Goal: Information Seeking & Learning: Learn about a topic

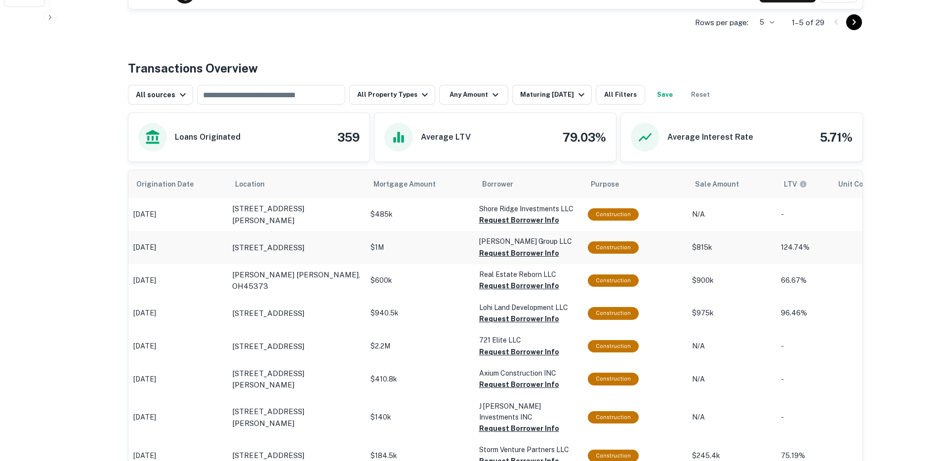
scroll to position [451, 0]
click at [395, 96] on button "All Property Types" at bounding box center [392, 94] width 86 height 20
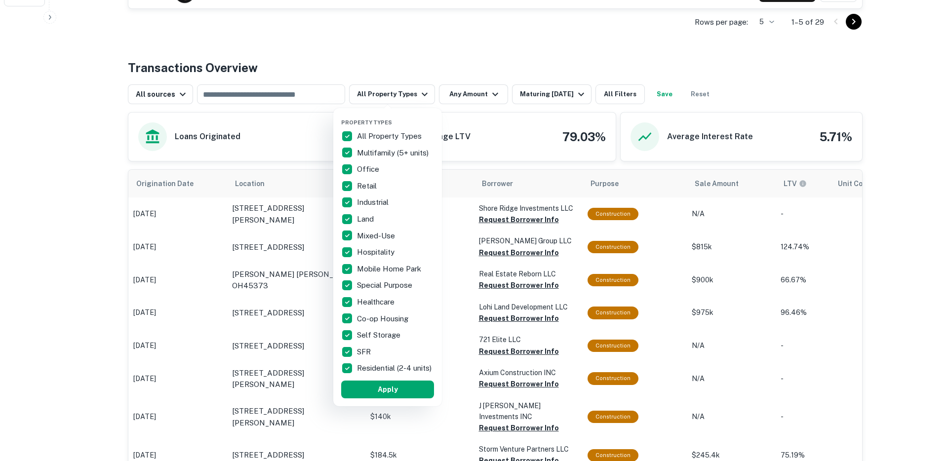
click at [490, 37] on div at bounding box center [474, 230] width 948 height 461
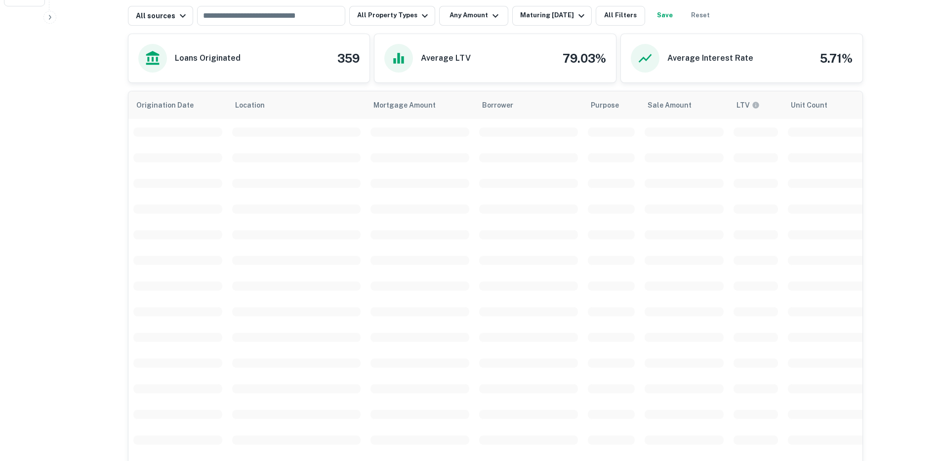
scroll to position [241, 0]
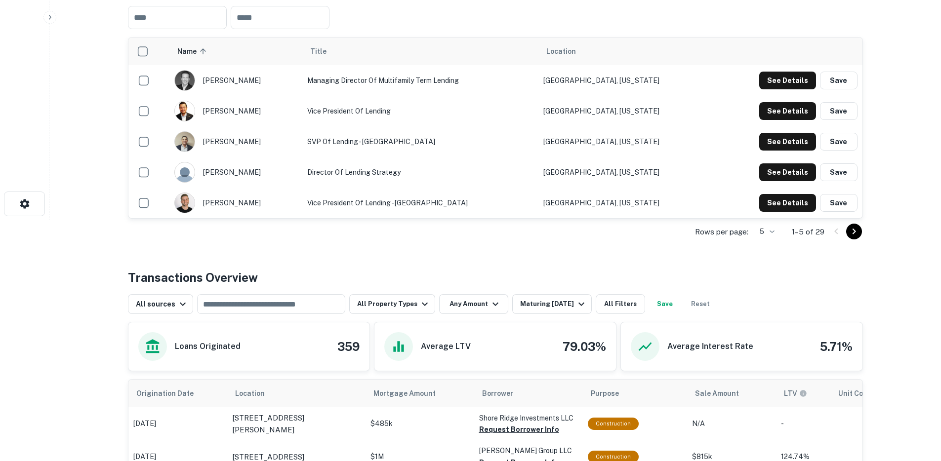
click at [384, 225] on div "Rows per page: 5 * 1–5 of 29" at bounding box center [495, 232] width 735 height 27
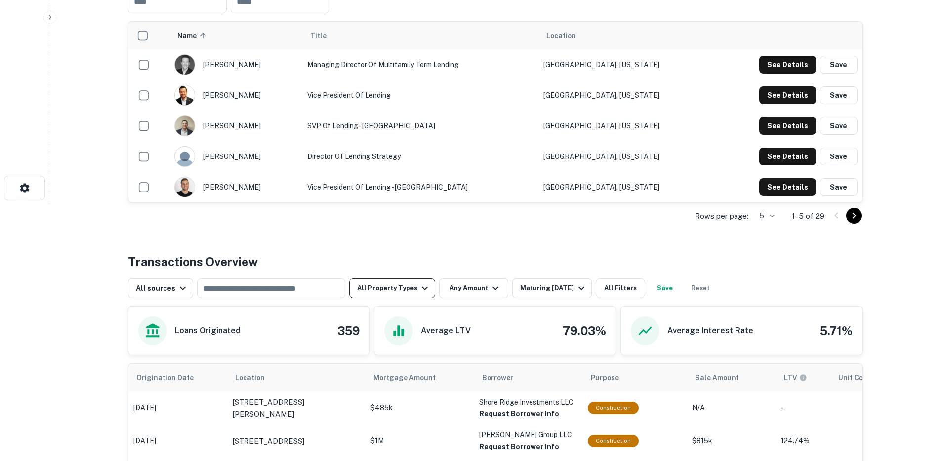
click at [398, 285] on button "All Property Types" at bounding box center [392, 288] width 86 height 20
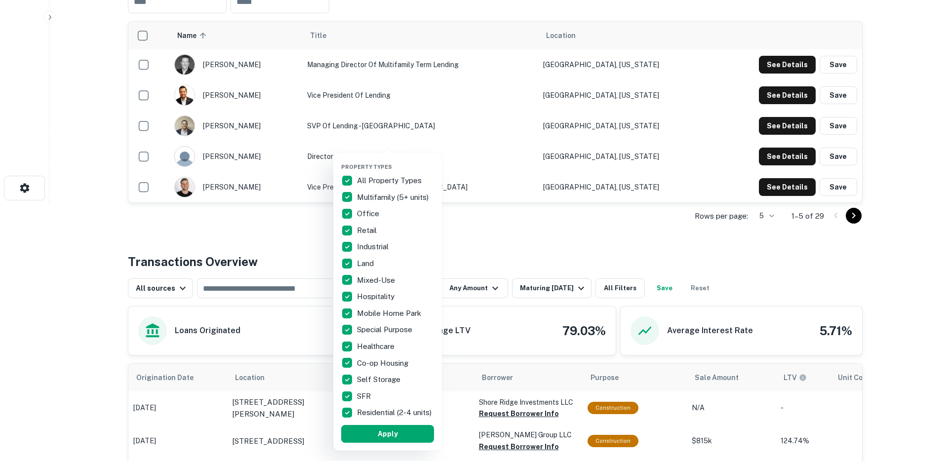
click at [574, 267] on div at bounding box center [474, 230] width 948 height 461
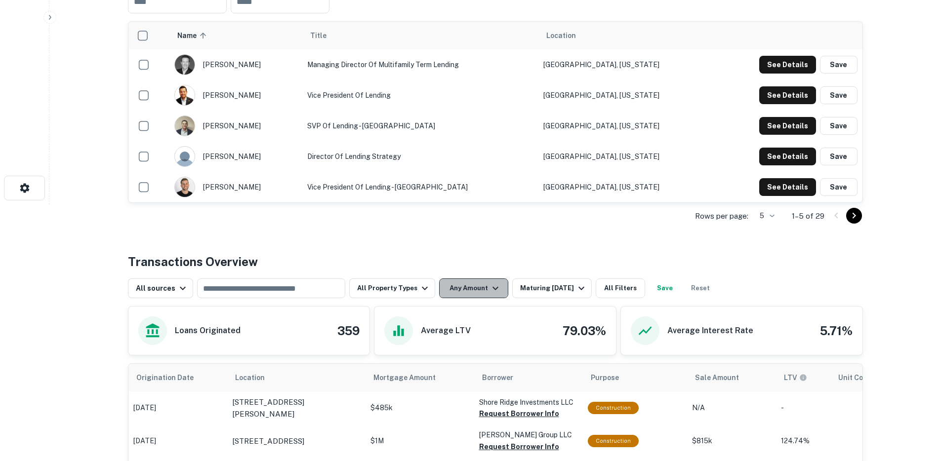
click at [475, 289] on button "Any Amount" at bounding box center [473, 288] width 69 height 20
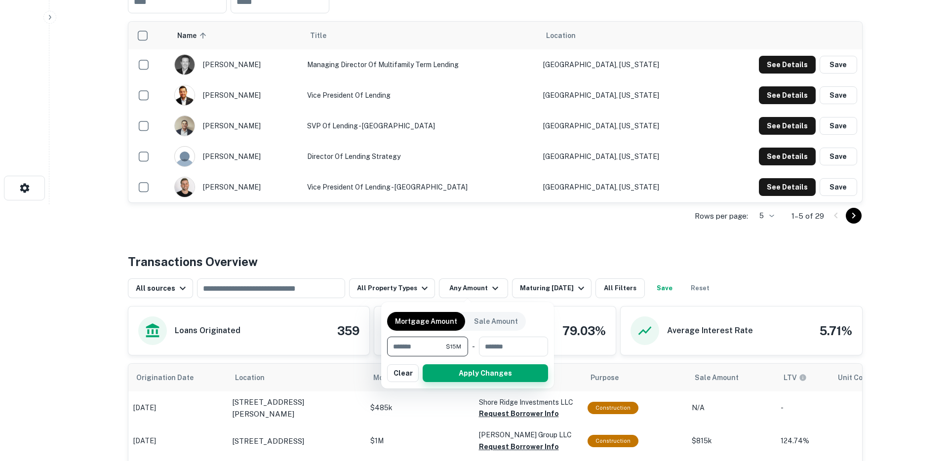
type input "********"
click at [475, 371] on button "Apply Changes" at bounding box center [485, 373] width 125 height 18
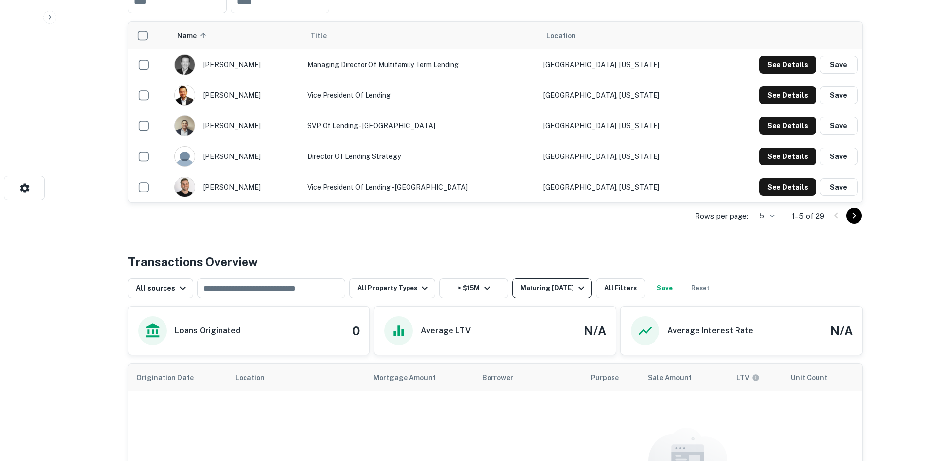
click at [522, 286] on div "Maturing [DATE]" at bounding box center [553, 288] width 67 height 12
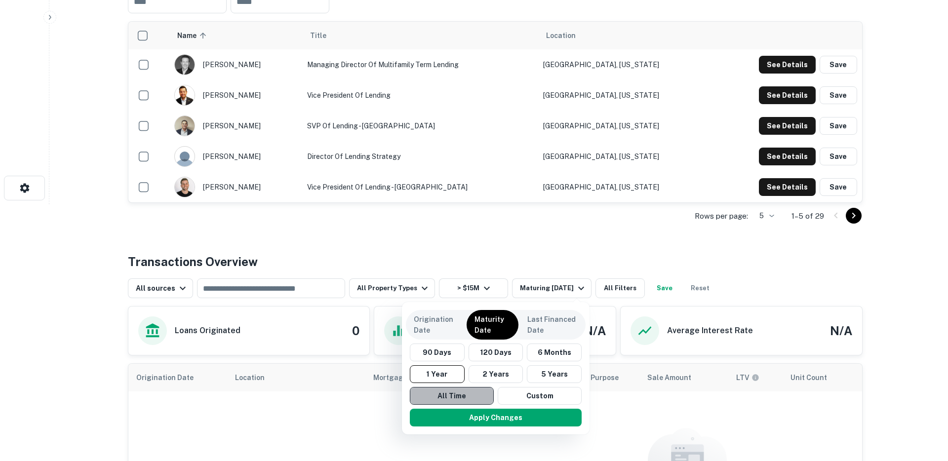
click at [461, 395] on button "All Time" at bounding box center [452, 396] width 84 height 18
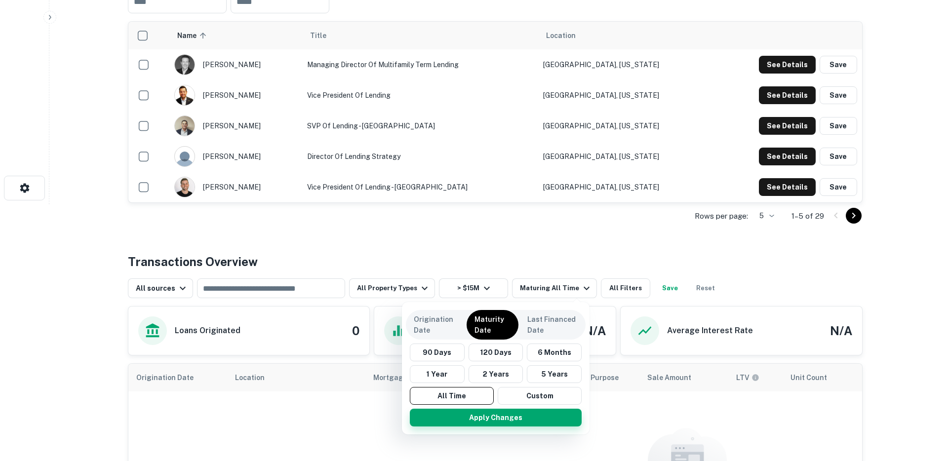
click at [468, 411] on button "Apply Changes" at bounding box center [496, 418] width 172 height 18
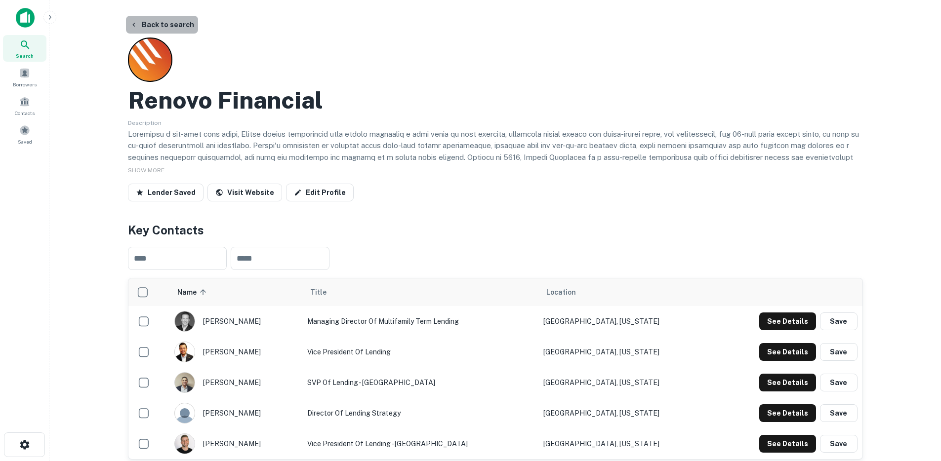
click at [162, 26] on button "Back to search" at bounding box center [162, 25] width 72 height 18
click at [145, 21] on button "Back to search" at bounding box center [162, 25] width 72 height 18
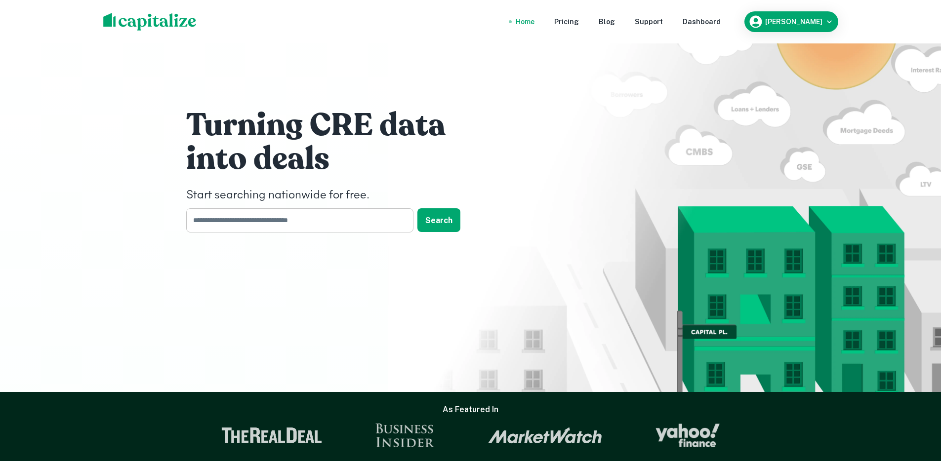
click at [228, 222] on input "text" at bounding box center [296, 220] width 220 height 24
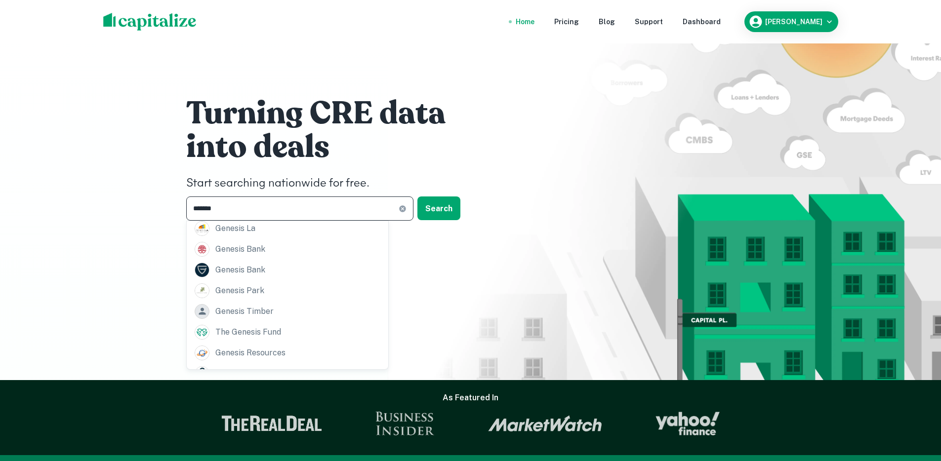
scroll to position [20, 0]
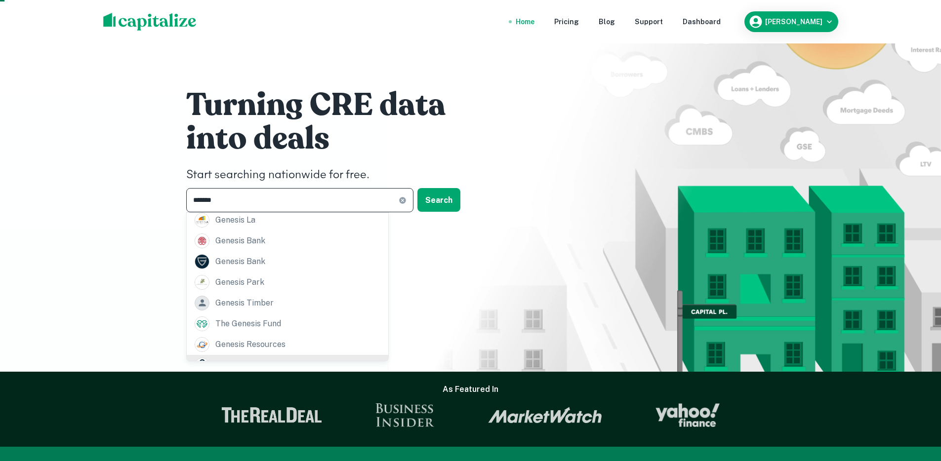
type input "*******"
click at [233, 358] on div "genesis capital llc" at bounding box center [251, 365] width 72 height 15
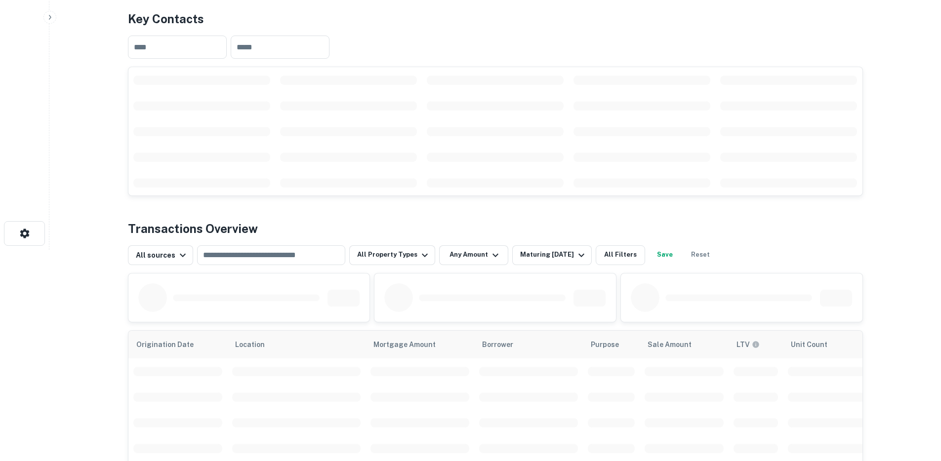
scroll to position [422, 0]
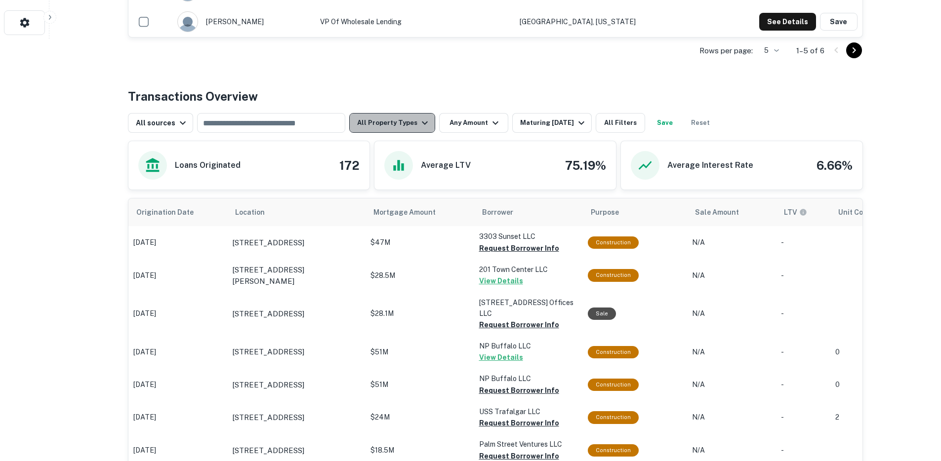
click at [396, 120] on button "All Property Types" at bounding box center [392, 123] width 86 height 20
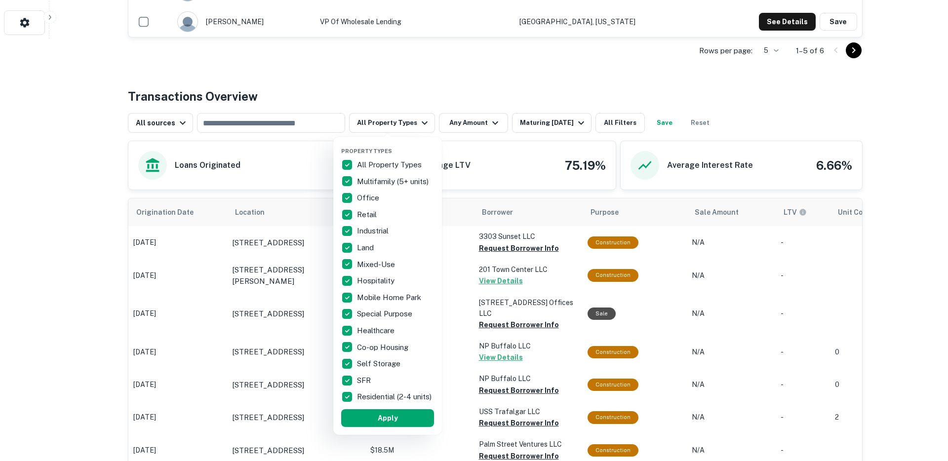
drag, startPoint x: 457, startPoint y: 125, endPoint x: 484, endPoint y: 122, distance: 27.4
click at [458, 125] on div at bounding box center [474, 230] width 948 height 461
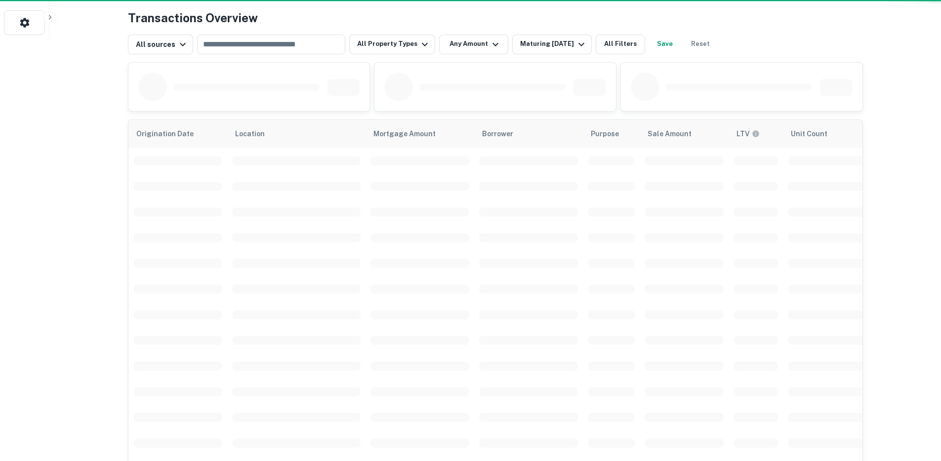
click at [484, 122] on div "Property Types All Property Types Multifamily (5+ units) Office Retail Industri…" at bounding box center [470, 230] width 941 height 461
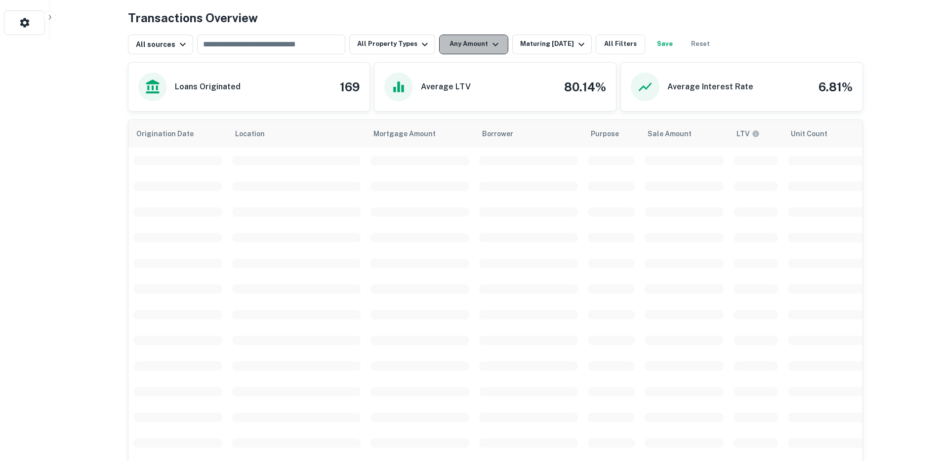
click at [468, 49] on button "Any Amount" at bounding box center [473, 45] width 69 height 20
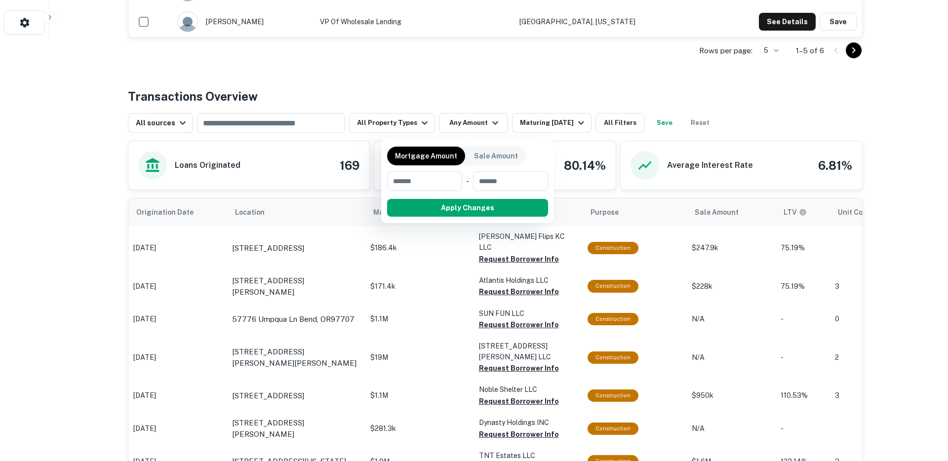
click at [473, 124] on div at bounding box center [474, 230] width 948 height 461
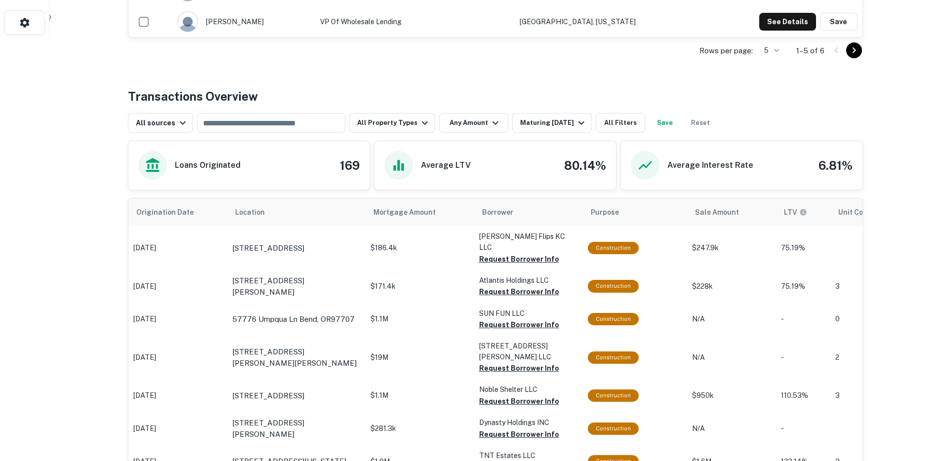
click at [487, 122] on div "Mortgage Amount Sale Amount ​ - ​ Apply Changes" at bounding box center [470, 230] width 941 height 461
click at [487, 125] on div "Mortgage Amount Sale Amount ​ - ​ Apply Changes" at bounding box center [470, 230] width 941 height 461
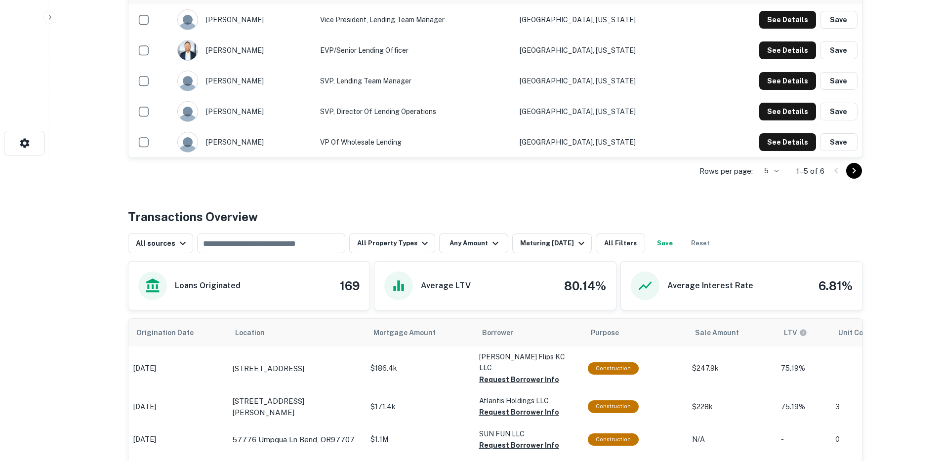
scroll to position [305, 0]
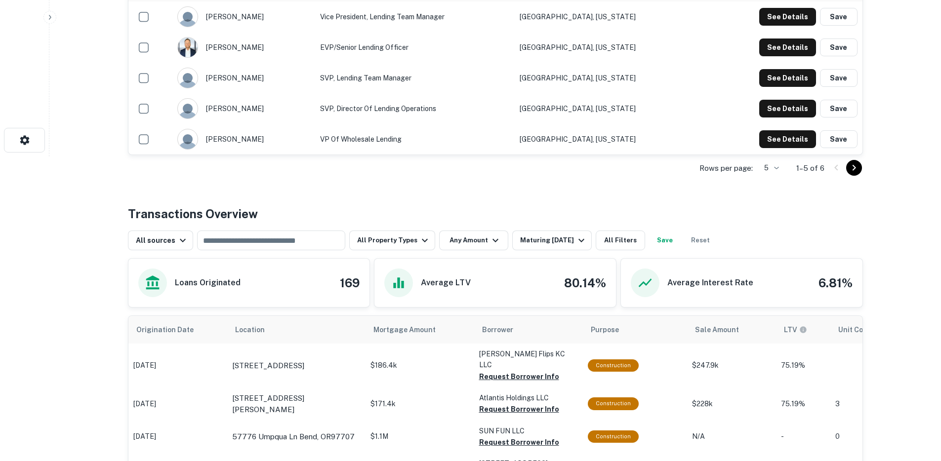
click at [490, 242] on div "Mortgage Amount Sale Amount ​ - ​ Apply Changes" at bounding box center [470, 230] width 941 height 461
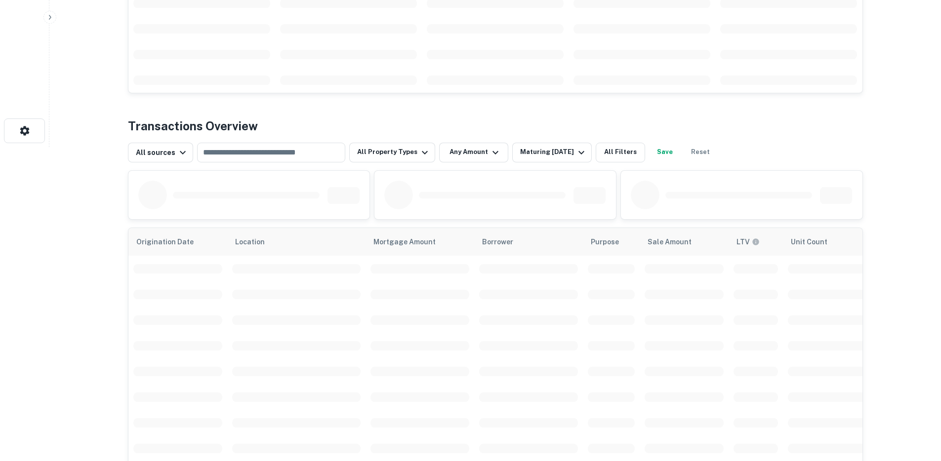
scroll to position [323, 0]
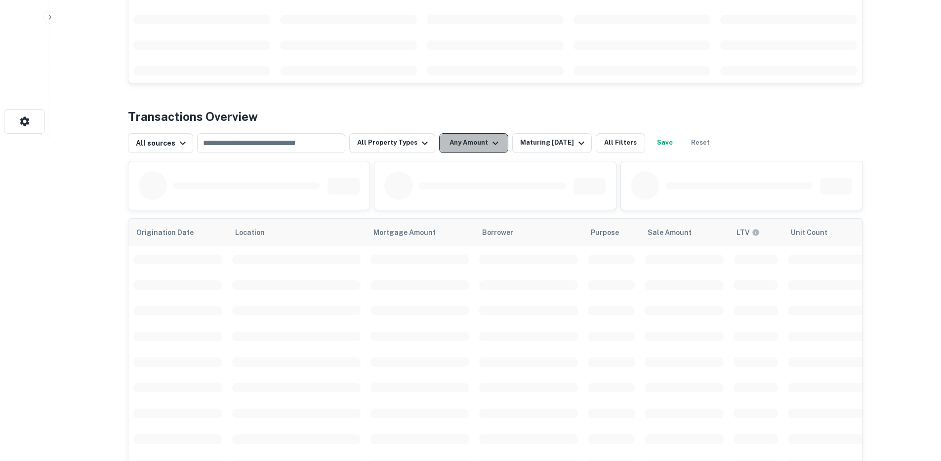
click at [481, 144] on button "Any Amount" at bounding box center [473, 143] width 69 height 20
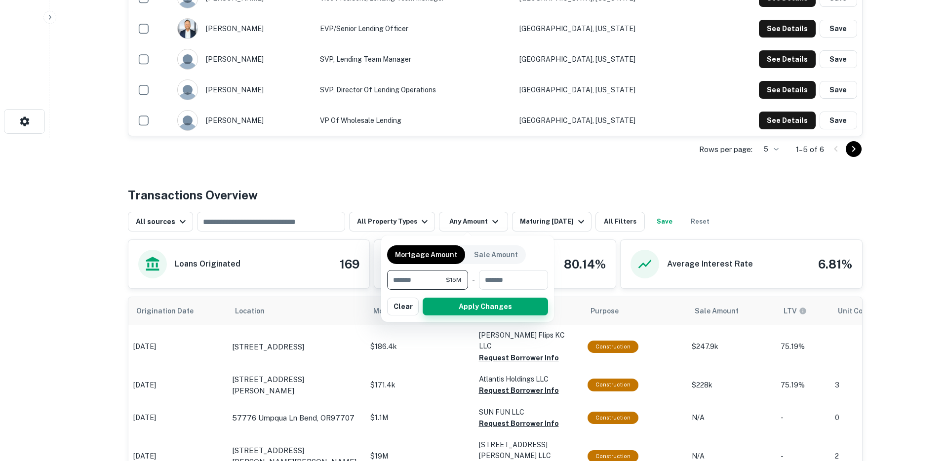
type input "********"
click at [458, 310] on button "Apply Changes" at bounding box center [485, 307] width 125 height 18
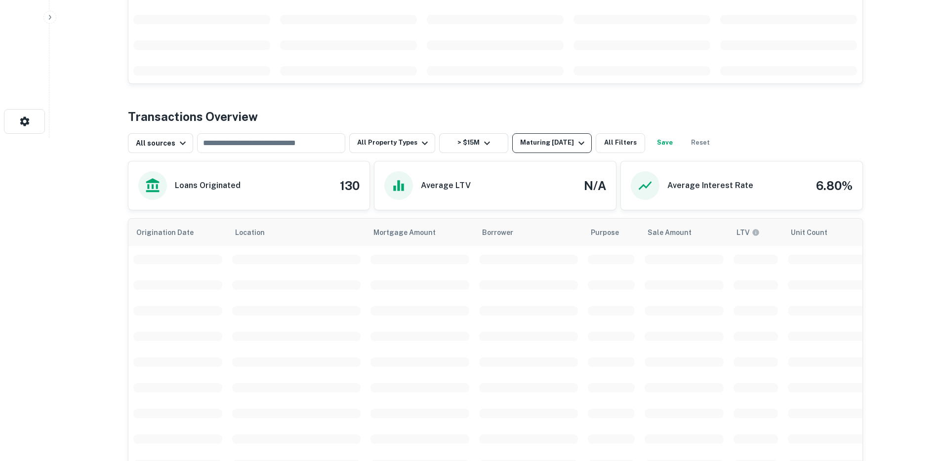
click at [547, 144] on div "Maturing [DATE]" at bounding box center [553, 143] width 67 height 12
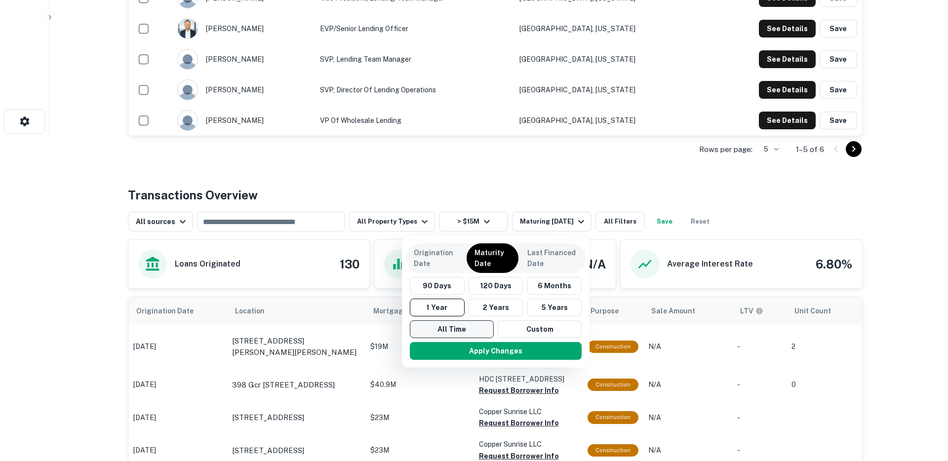
click at [447, 332] on button "All Time" at bounding box center [452, 329] width 84 height 18
click at [458, 357] on button "Apply Changes" at bounding box center [496, 351] width 172 height 18
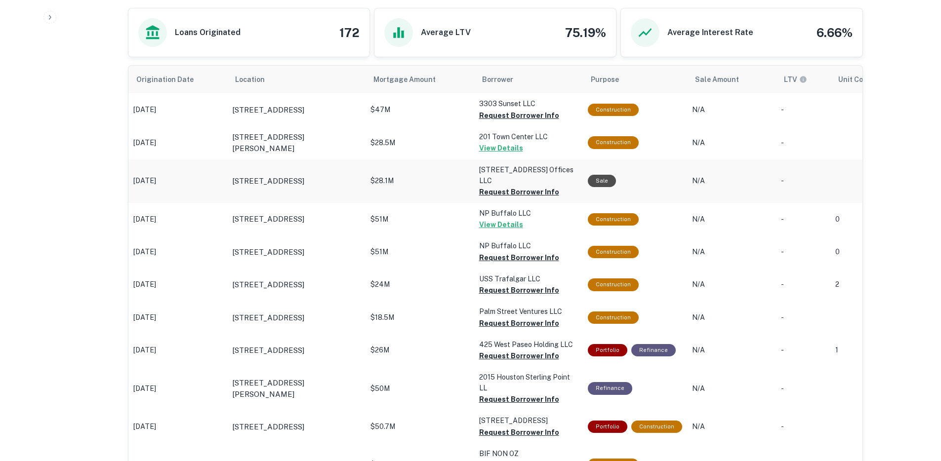
scroll to position [549, 0]
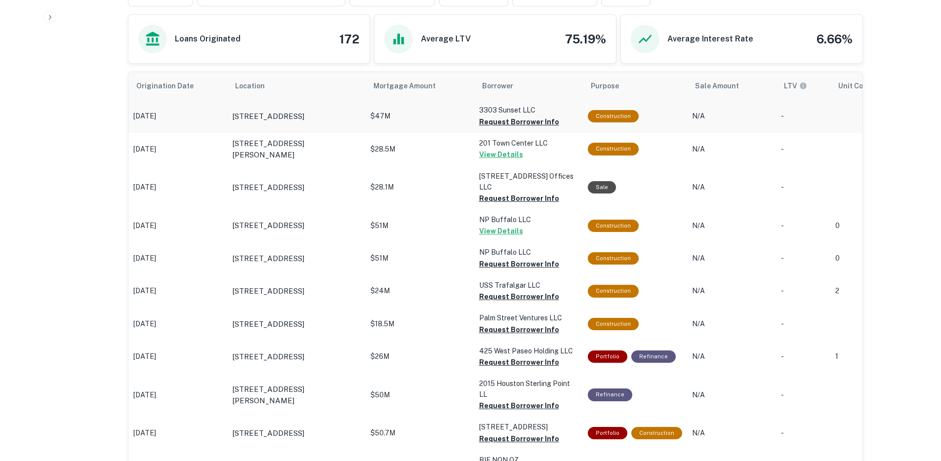
click at [410, 116] on p "$47M" at bounding box center [419, 116] width 99 height 10
click at [501, 120] on button "Request Borrower Info" at bounding box center [519, 122] width 80 height 12
click at [268, 112] on p "3303 W Sunset Blvd Los Angeles, CA90026" at bounding box center [268, 117] width 72 height 12
click at [499, 193] on button "Request Borrower Info" at bounding box center [519, 199] width 80 height 12
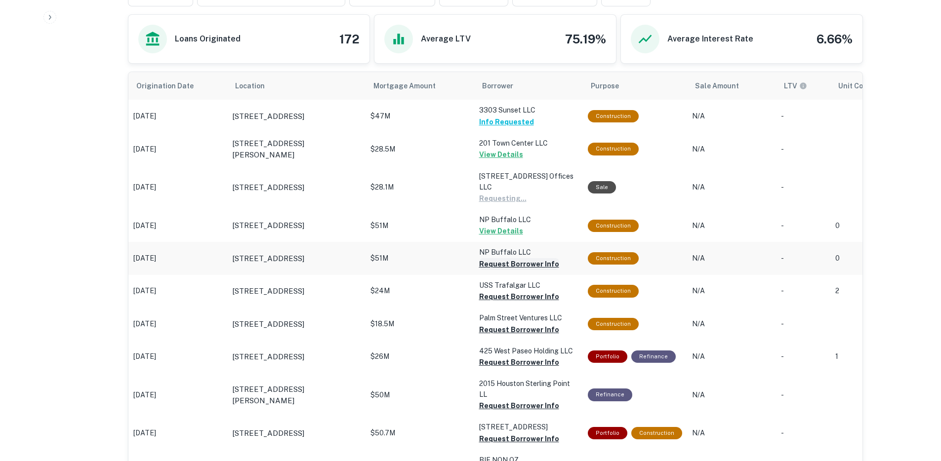
click at [501, 204] on button "Request Borrower Info" at bounding box center [502, 199] width 47 height 12
click at [497, 204] on button "Request Borrower Info" at bounding box center [502, 199] width 47 height 12
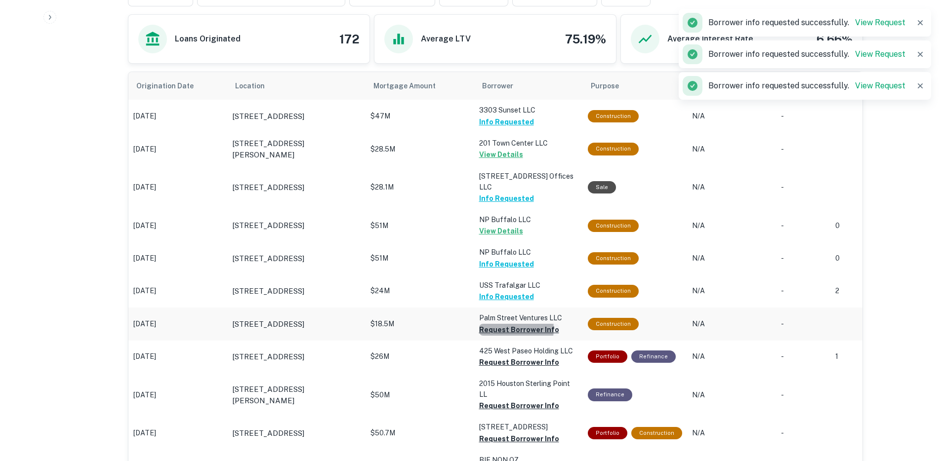
click at [498, 324] on button "Request Borrower Info" at bounding box center [519, 330] width 80 height 12
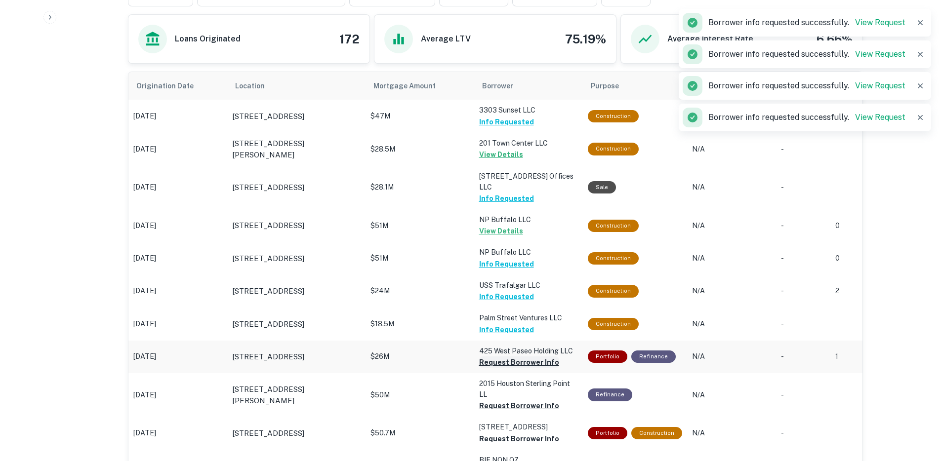
click at [503, 357] on button "Request Borrower Info" at bounding box center [519, 363] width 80 height 12
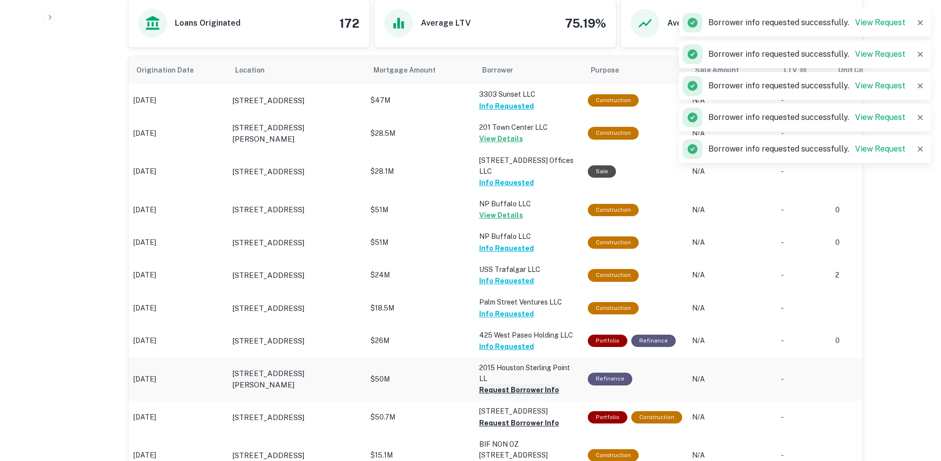
scroll to position [565, 0]
click at [493, 384] on button "Request Borrower Info" at bounding box center [519, 390] width 80 height 12
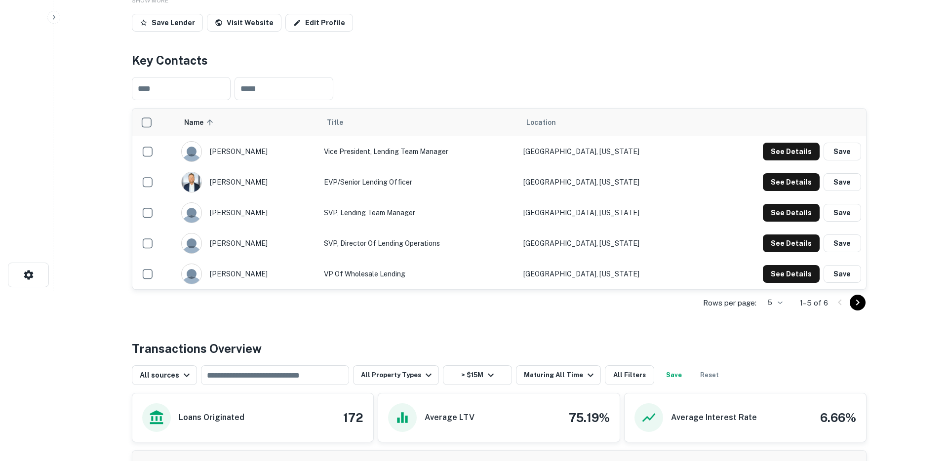
scroll to position [0, 0]
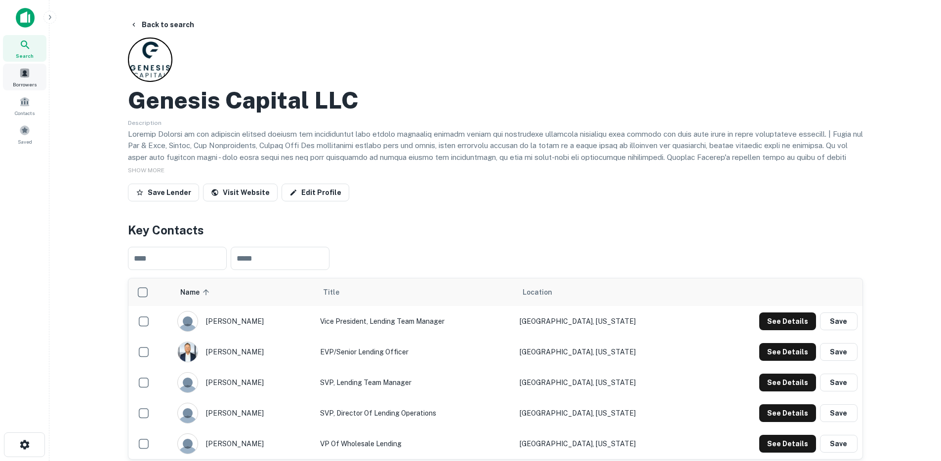
click at [15, 79] on div "Borrowers" at bounding box center [24, 77] width 43 height 27
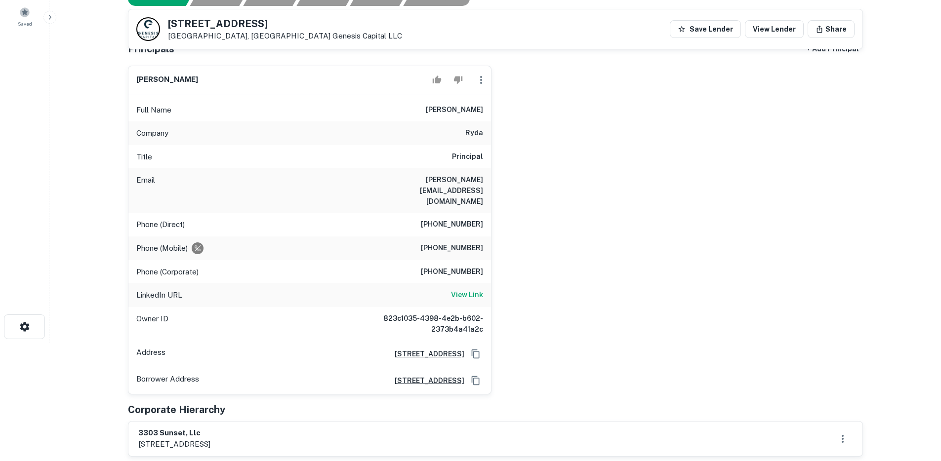
scroll to position [118, 0]
click at [464, 290] on h6 "View Link" at bounding box center [467, 295] width 32 height 11
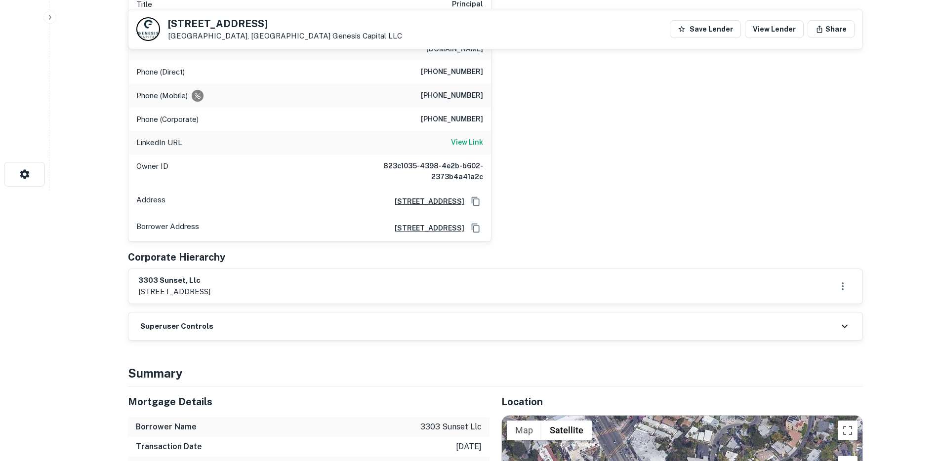
scroll to position [270, 0]
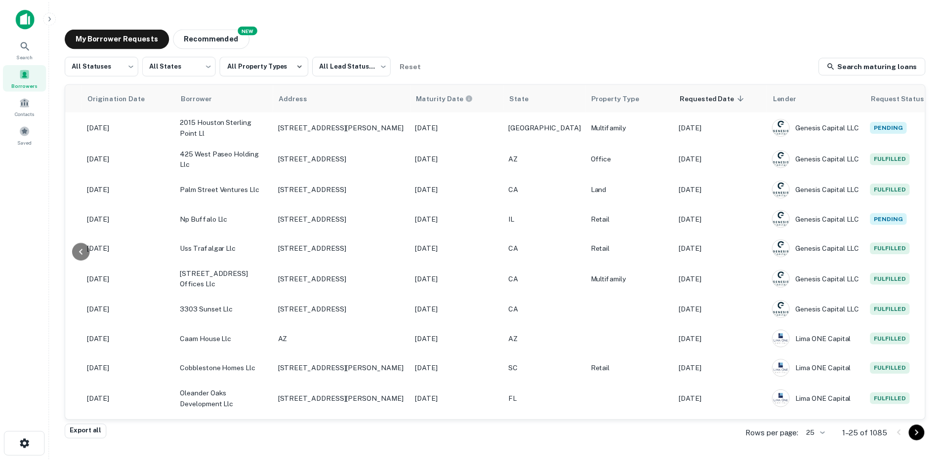
scroll to position [0, 202]
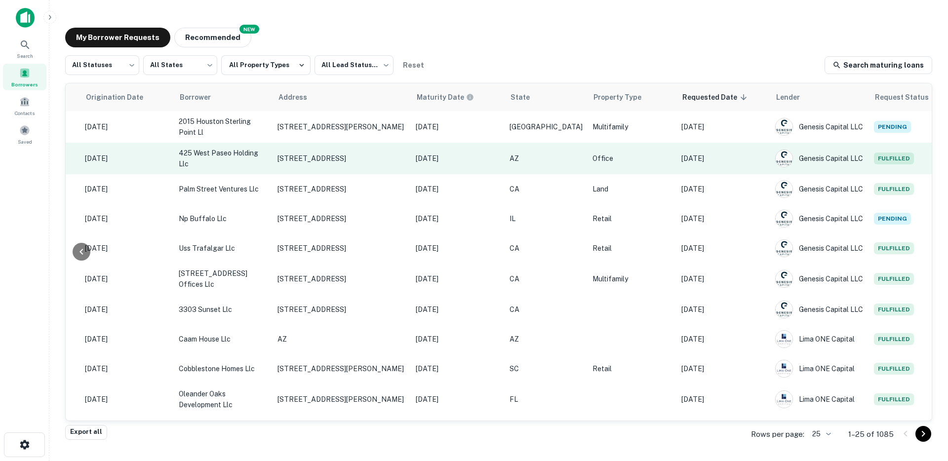
click at [708, 162] on p "[DATE]" at bounding box center [723, 158] width 84 height 11
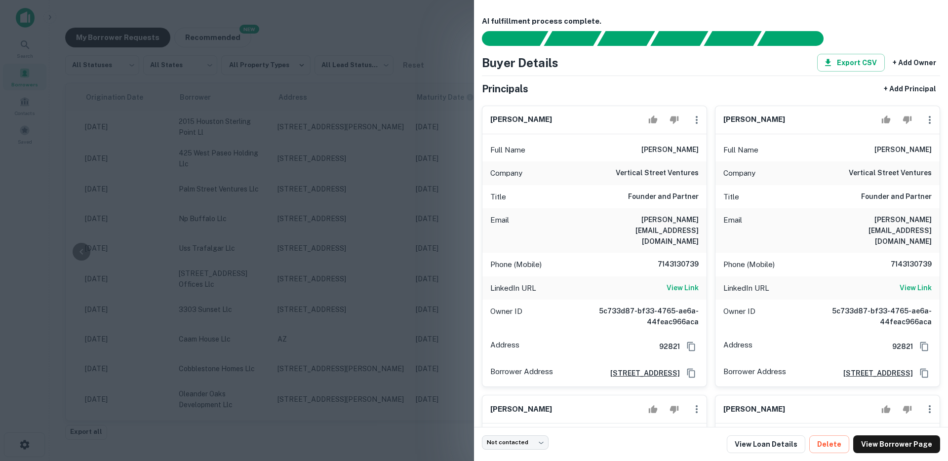
click at [415, 264] on div at bounding box center [474, 230] width 948 height 461
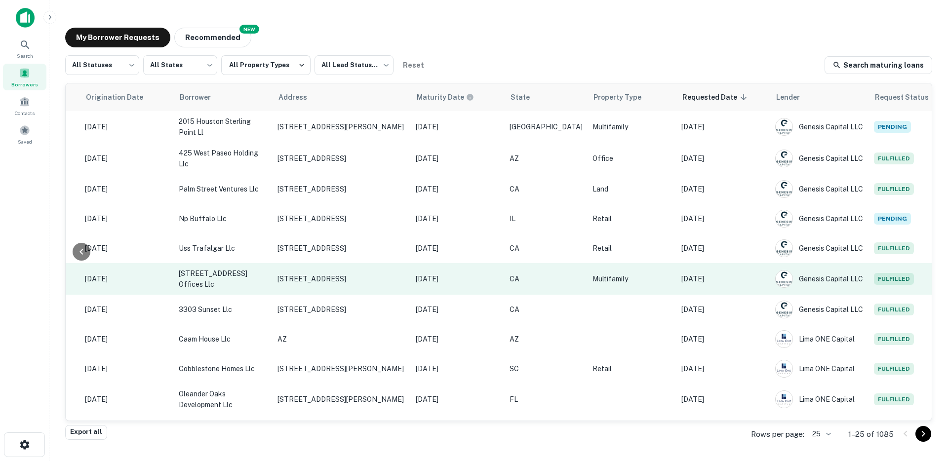
click at [725, 274] on p "[DATE]" at bounding box center [723, 279] width 84 height 11
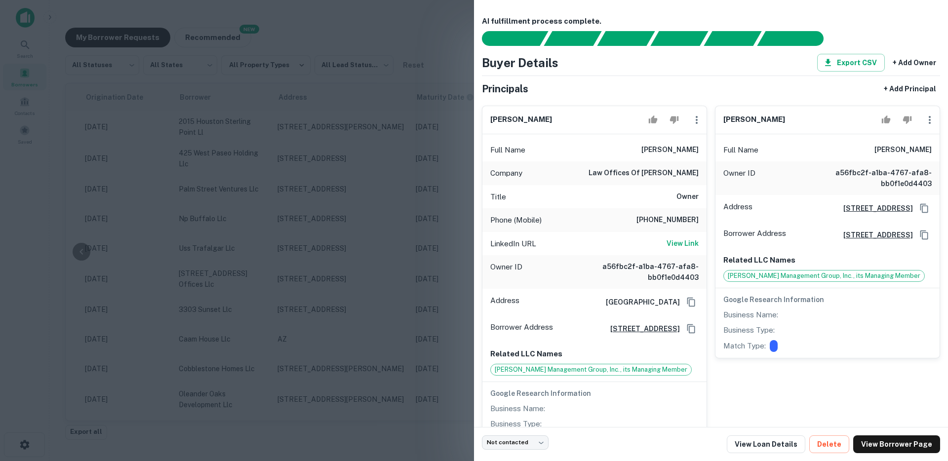
click at [357, 217] on div at bounding box center [474, 230] width 948 height 461
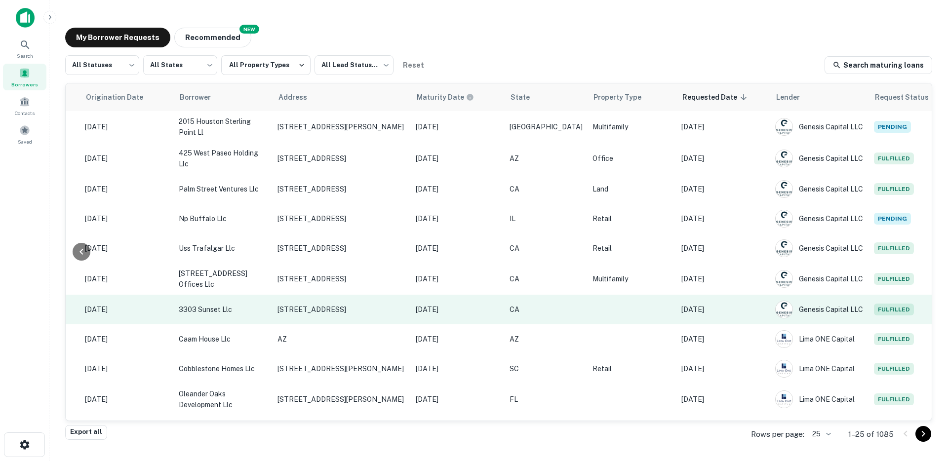
click at [712, 298] on td "[DATE]" at bounding box center [723, 310] width 94 height 30
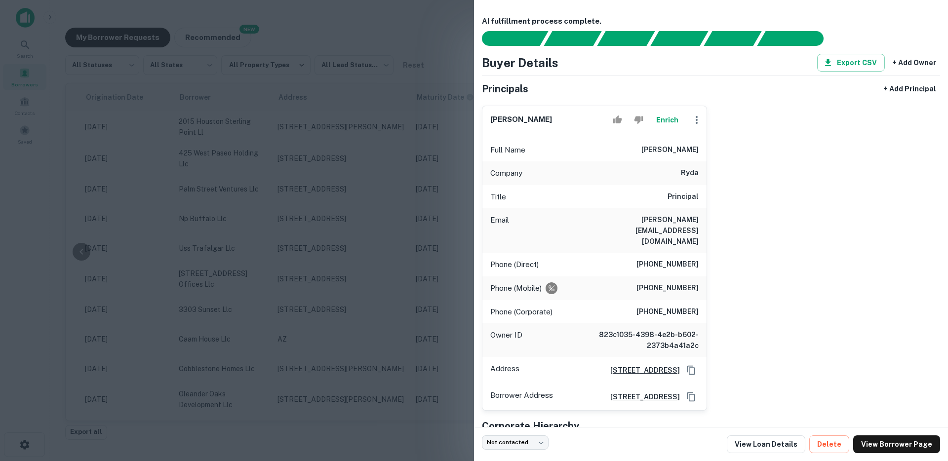
click at [350, 156] on div at bounding box center [474, 230] width 948 height 461
click at [350, 156] on p "425 W Paseo Redondo Tucson, AZ85701" at bounding box center [341, 158] width 128 height 9
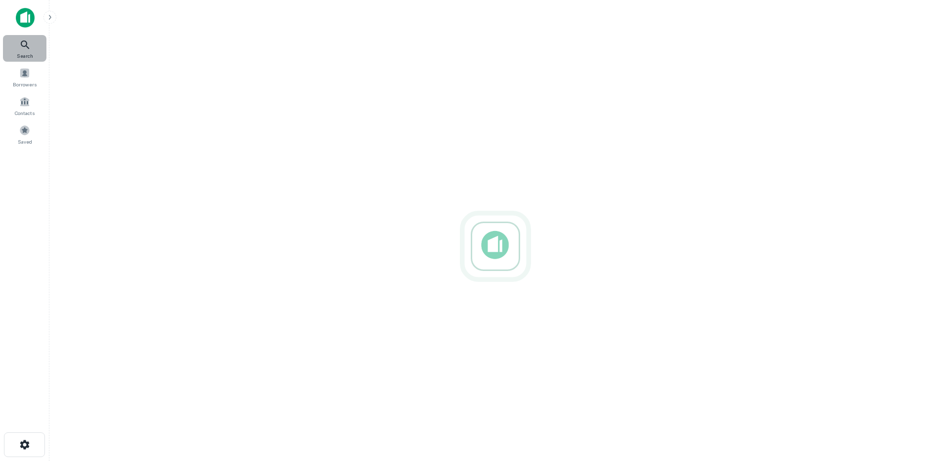
click at [24, 46] on icon at bounding box center [25, 44] width 8 height 8
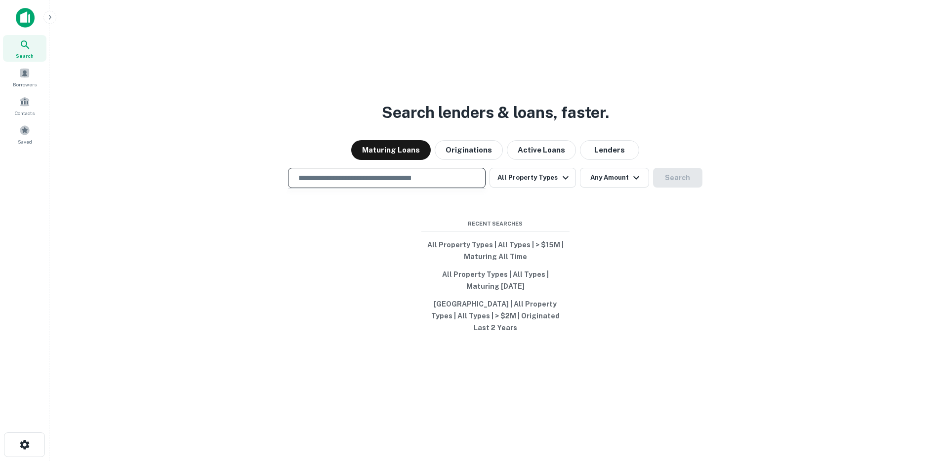
click at [366, 182] on input "text" at bounding box center [386, 177] width 189 height 11
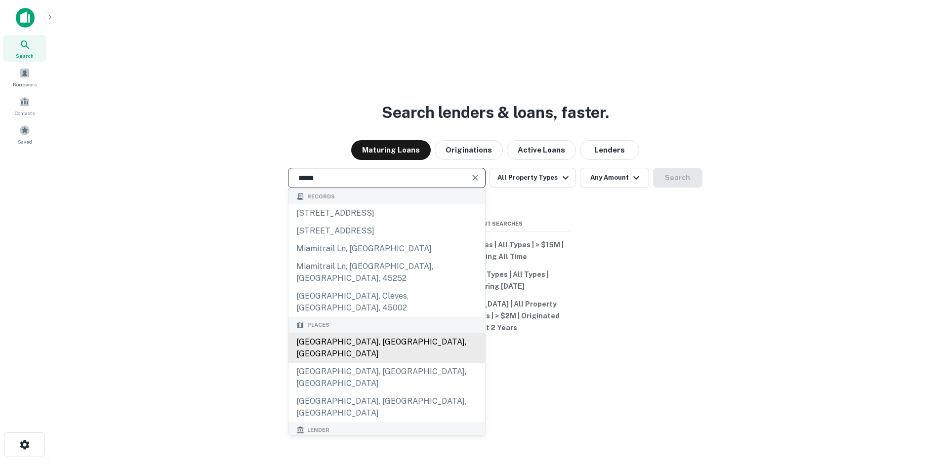
click at [333, 333] on div "[GEOGRAPHIC_DATA], [GEOGRAPHIC_DATA], [GEOGRAPHIC_DATA]" at bounding box center [386, 348] width 197 height 30
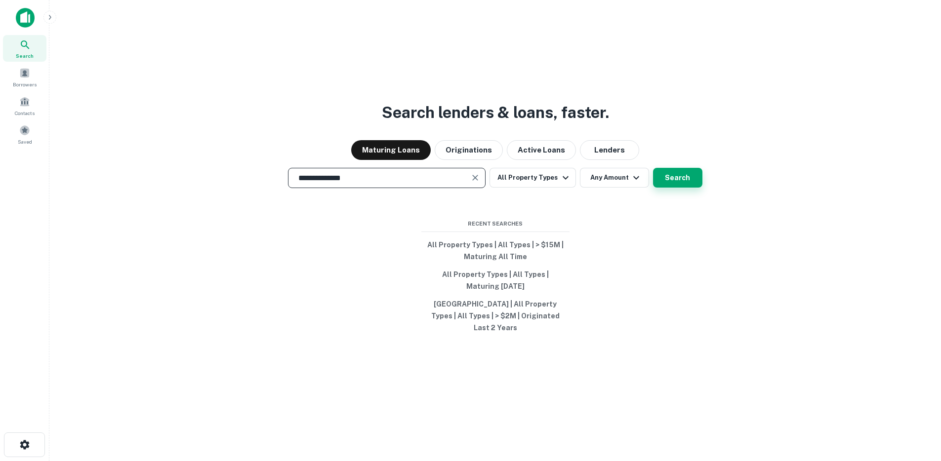
type input "**********"
click at [673, 183] on button "Search" at bounding box center [677, 178] width 49 height 20
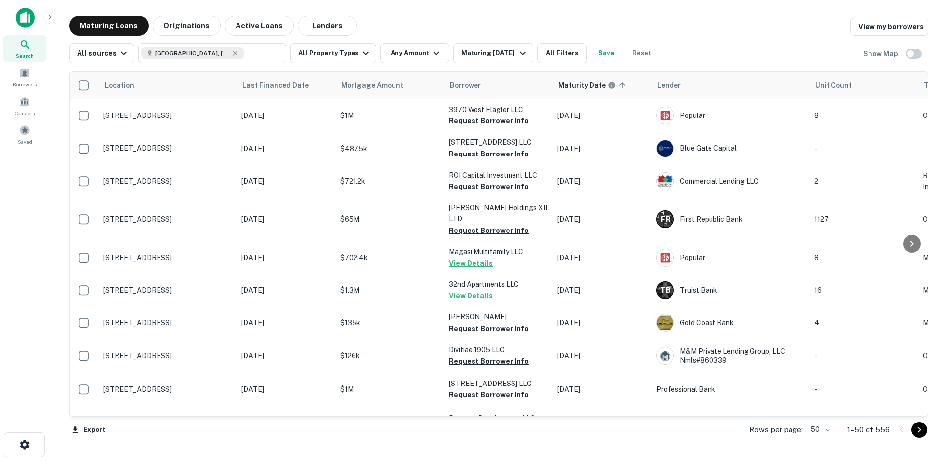
drag, startPoint x: 167, startPoint y: 23, endPoint x: 769, endPoint y: 66, distance: 603.4
click at [167, 23] on button "Originations" at bounding box center [187, 26] width 68 height 20
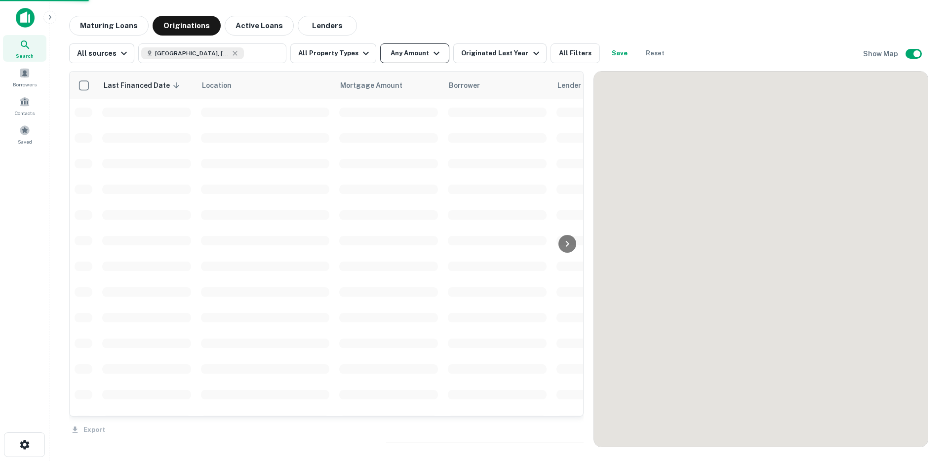
click at [403, 49] on button "Any Amount" at bounding box center [414, 53] width 69 height 20
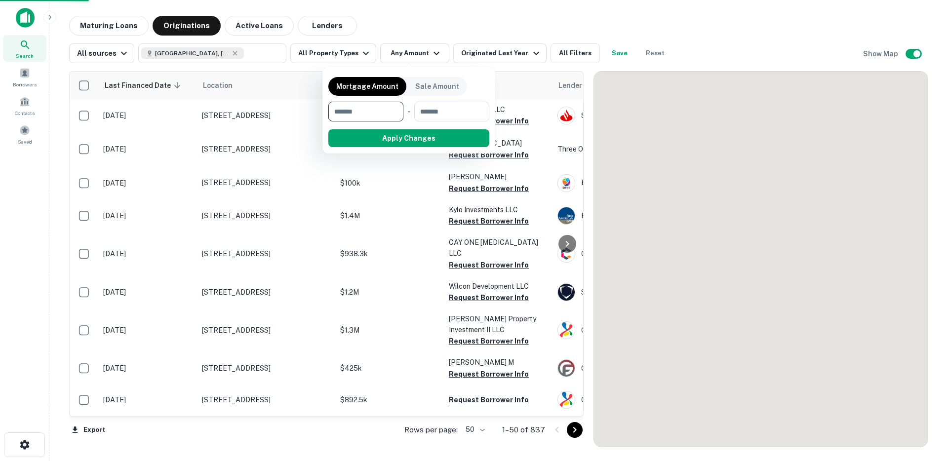
click at [402, 54] on div at bounding box center [474, 230] width 948 height 461
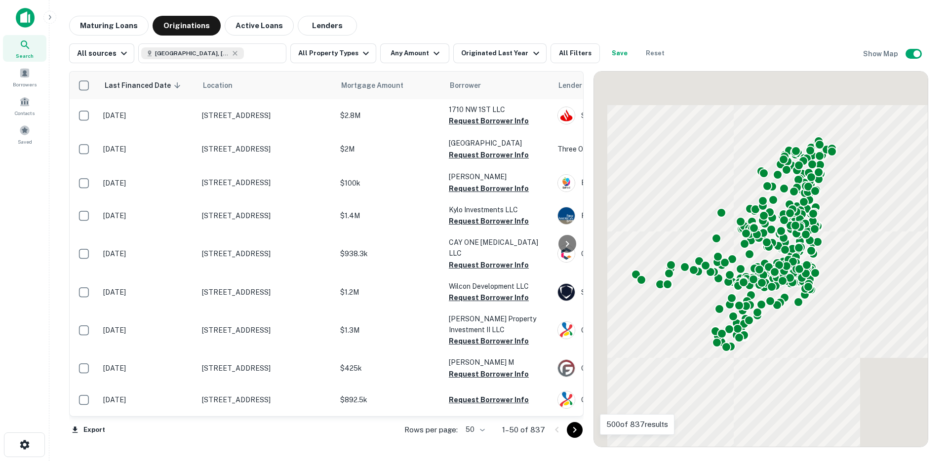
click at [406, 57] on div at bounding box center [474, 230] width 948 height 461
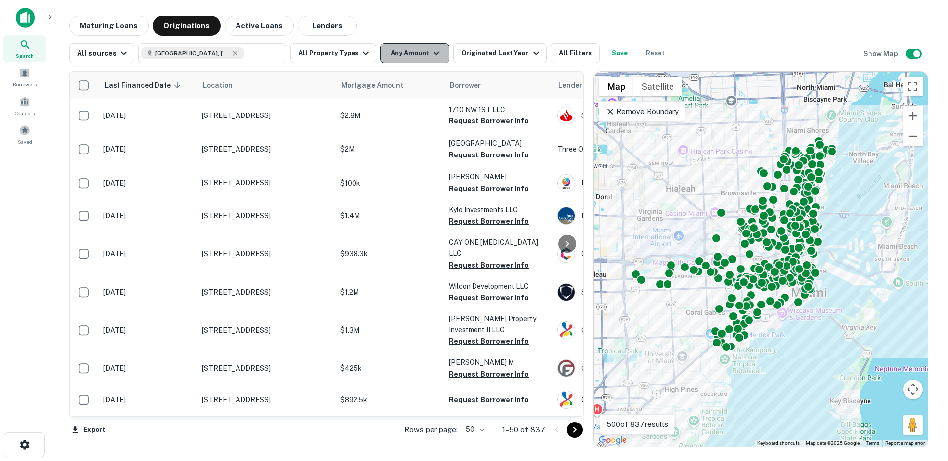
click at [408, 56] on button "Any Amount" at bounding box center [414, 53] width 69 height 20
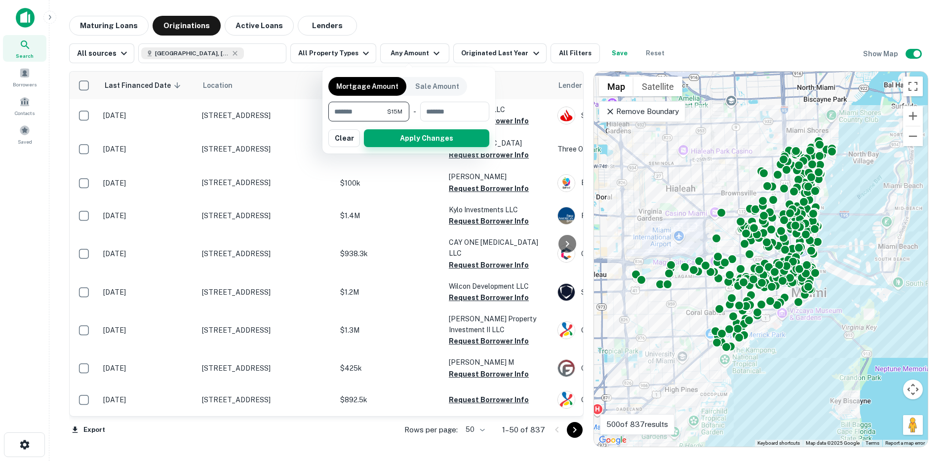
type input "********"
click at [420, 142] on button "Apply Changes" at bounding box center [426, 138] width 125 height 18
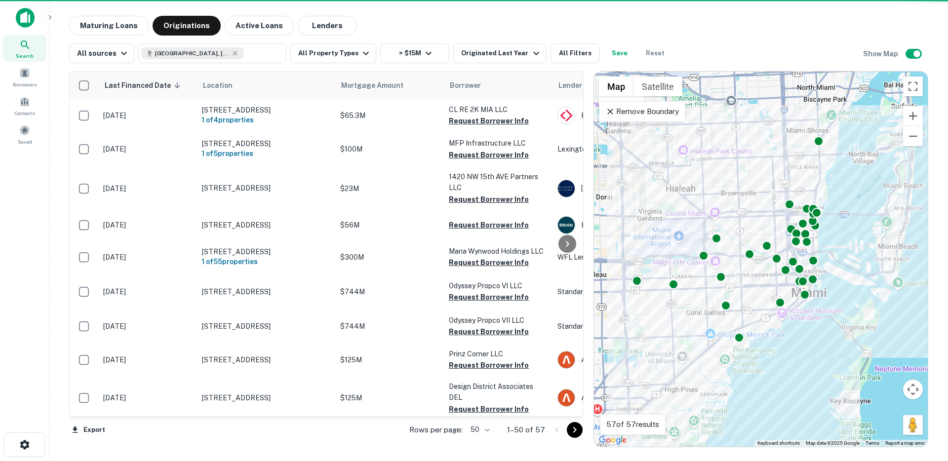
click at [608, 111] on icon at bounding box center [610, 112] width 10 height 10
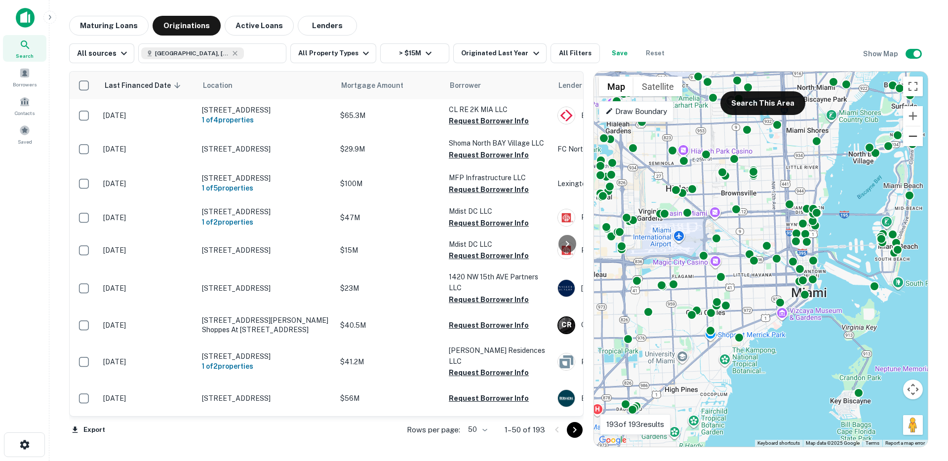
click at [911, 134] on button "Zoom out" at bounding box center [913, 136] width 20 height 20
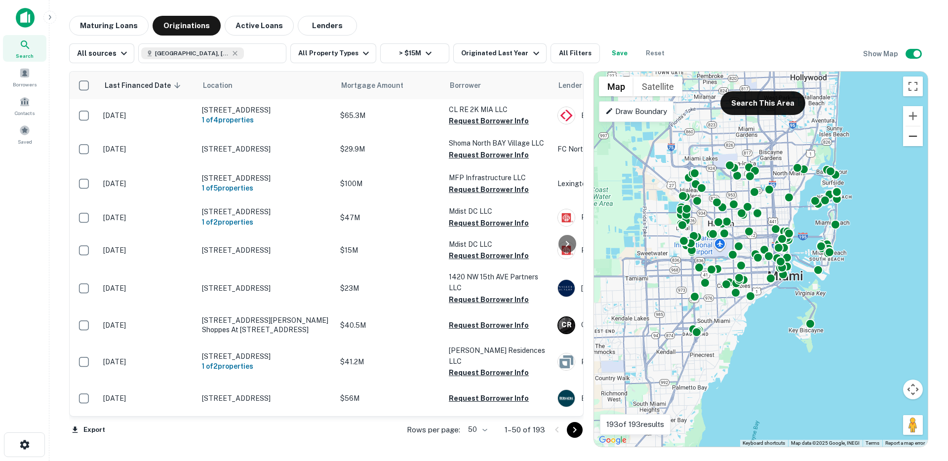
click at [911, 134] on button "Zoom out" at bounding box center [913, 136] width 20 height 20
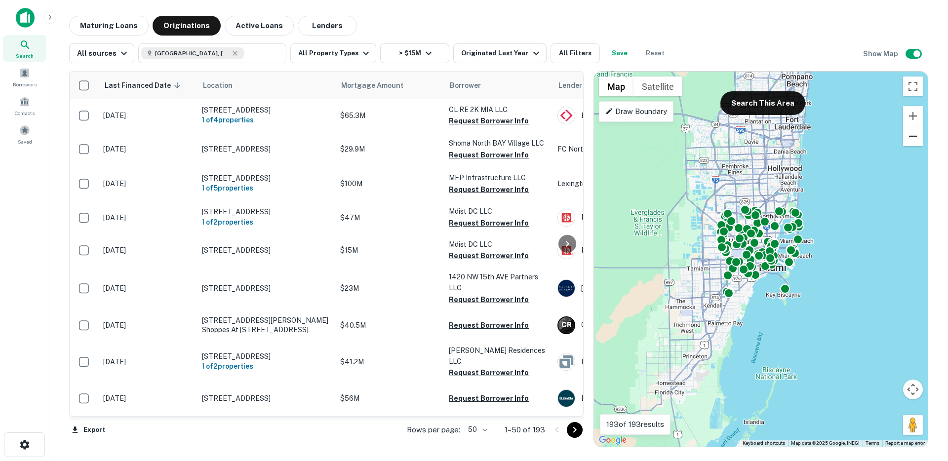
click at [911, 134] on button "Zoom out" at bounding box center [913, 136] width 20 height 20
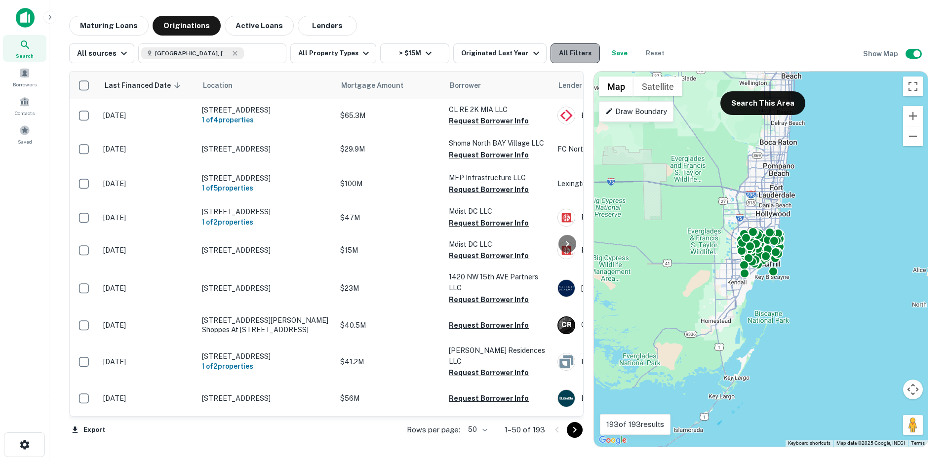
click at [568, 51] on button "All Filters" at bounding box center [575, 53] width 49 height 20
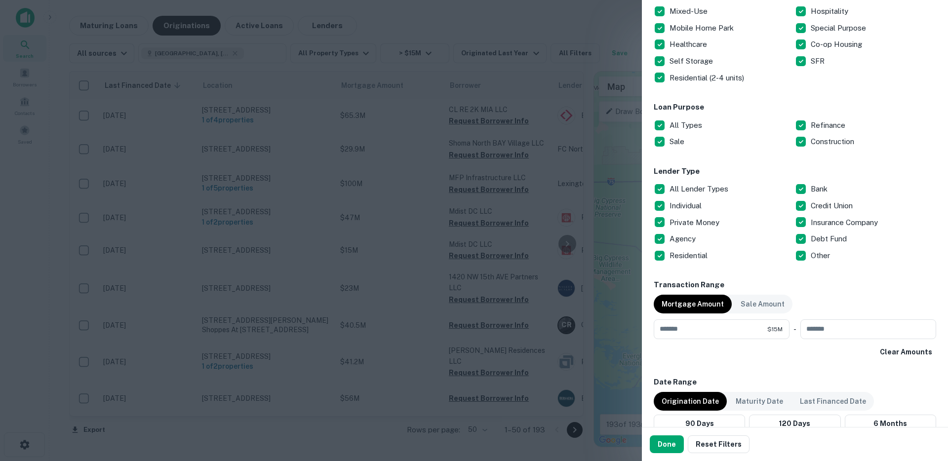
scroll to position [203, 0]
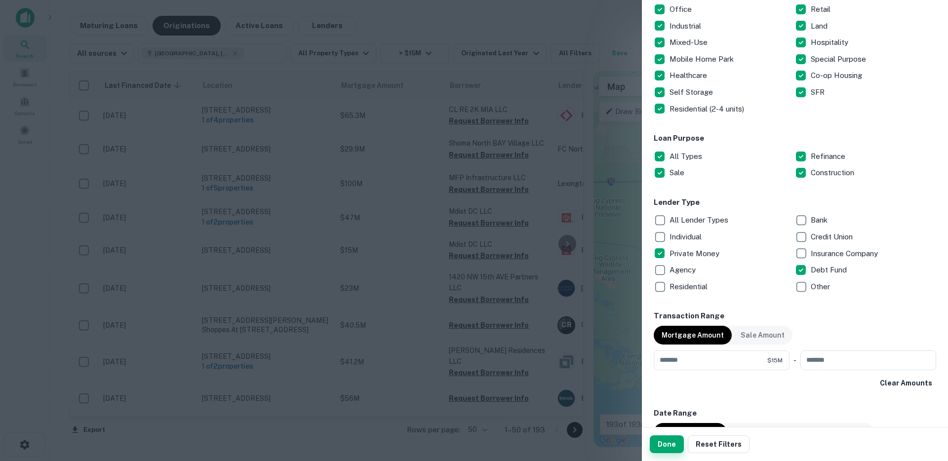
click at [670, 448] on button "Done" at bounding box center [667, 445] width 34 height 18
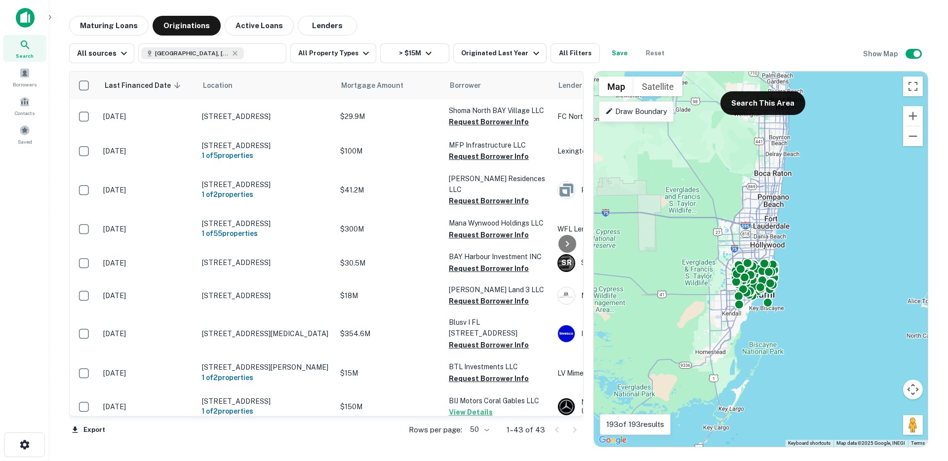
drag, startPoint x: 829, startPoint y: 167, endPoint x: 821, endPoint y: 199, distance: 33.5
click at [823, 198] on div "To activate drag with keyboard, press Alt + Enter. Once in keyboard drag state,…" at bounding box center [761, 259] width 334 height 375
click at [770, 101] on button "Search This Area" at bounding box center [762, 103] width 85 height 24
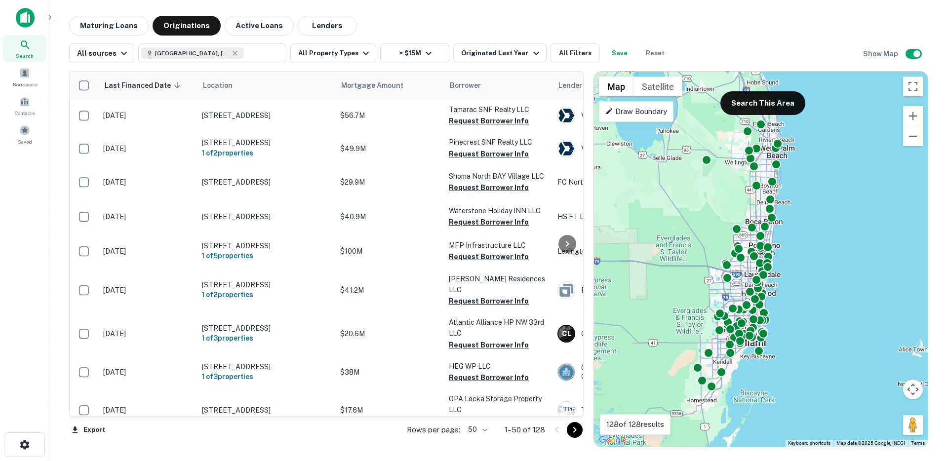
drag, startPoint x: 817, startPoint y: 145, endPoint x: 809, endPoint y: 192, distance: 47.5
click at [809, 192] on div "To activate drag with keyboard, press Alt + Enter. Once in keyboard drag state,…" at bounding box center [761, 259] width 334 height 375
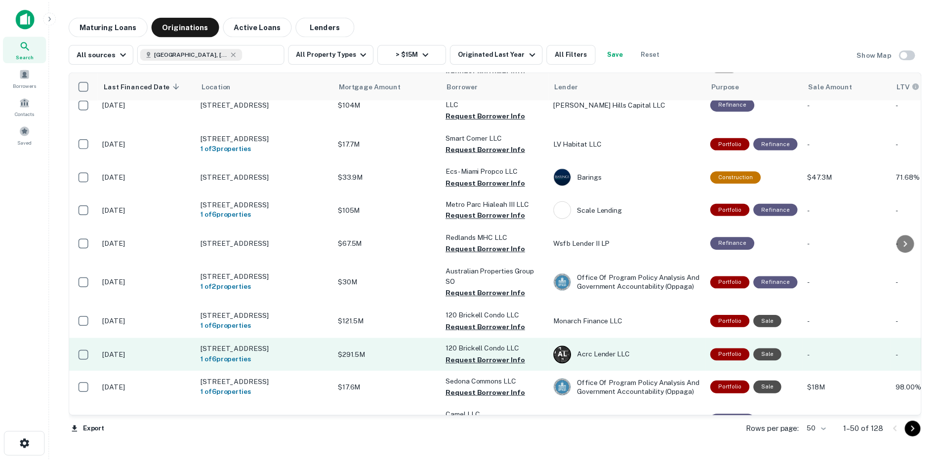
scroll to position [1308, 0]
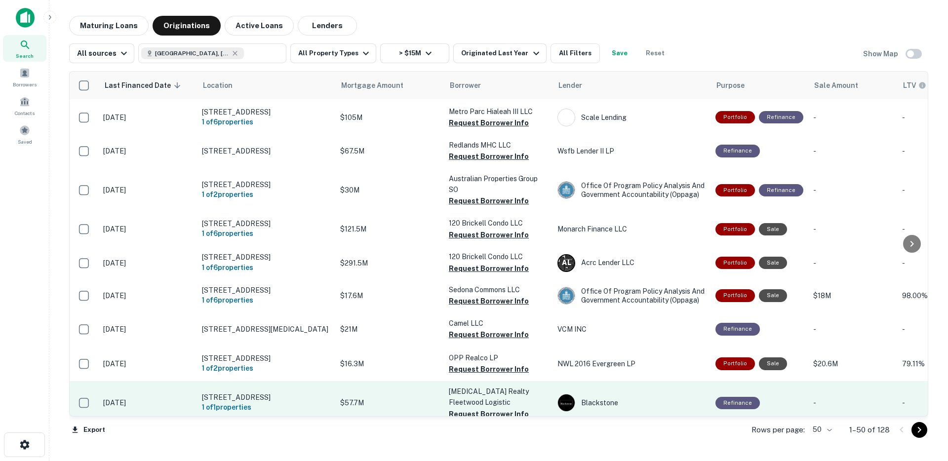
click at [388, 397] on p "$57.7M" at bounding box center [389, 402] width 99 height 11
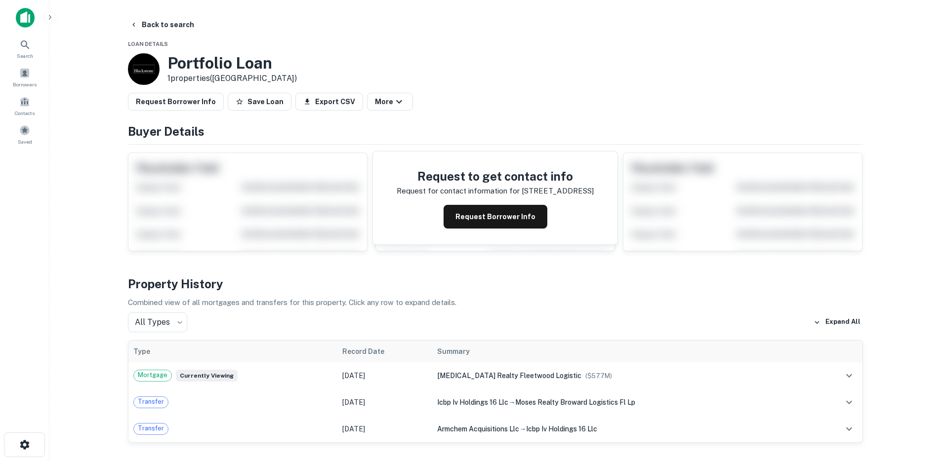
click at [24, 21] on img at bounding box center [25, 18] width 19 height 20
